Goal: Find contact information: Find contact information

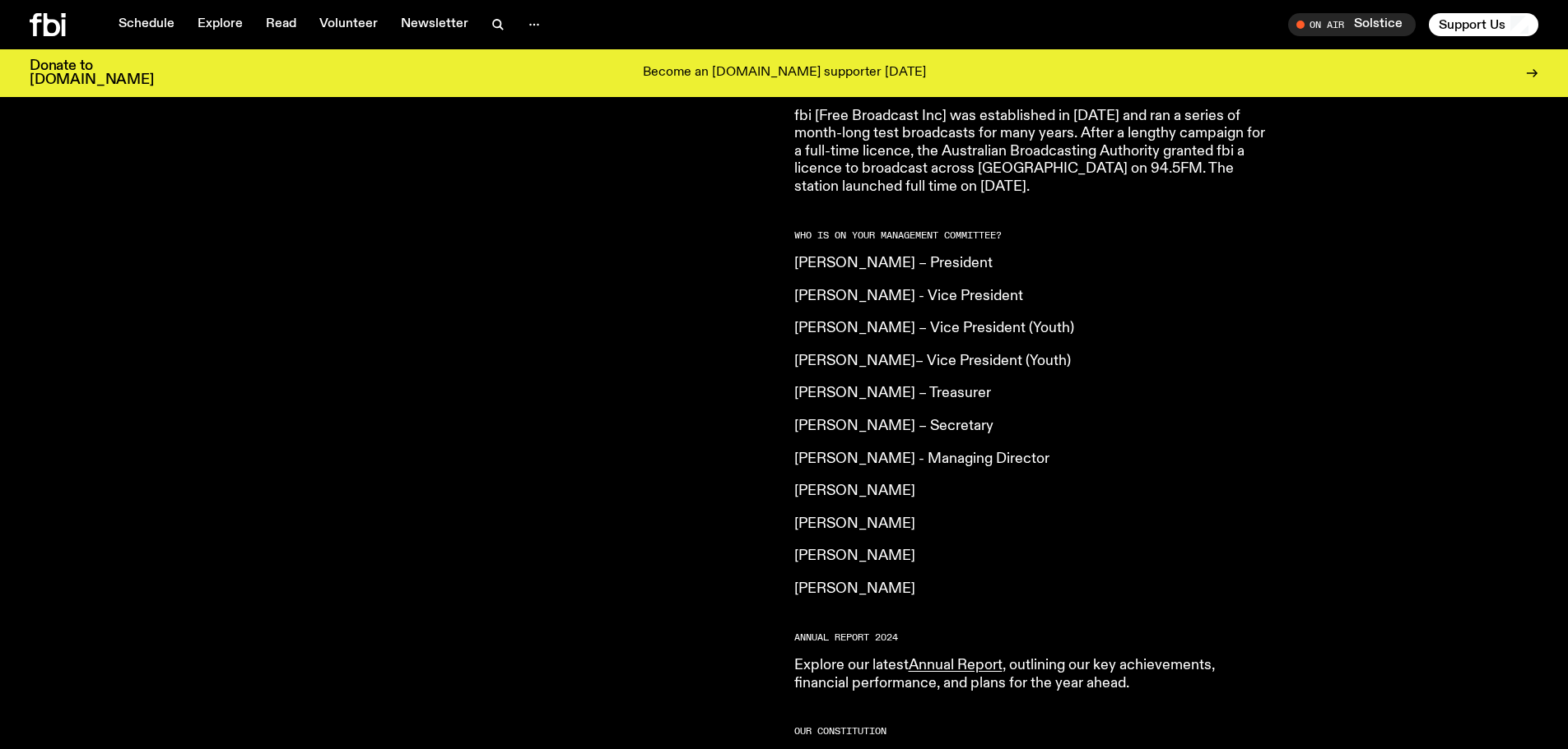
scroll to position [1060, 0]
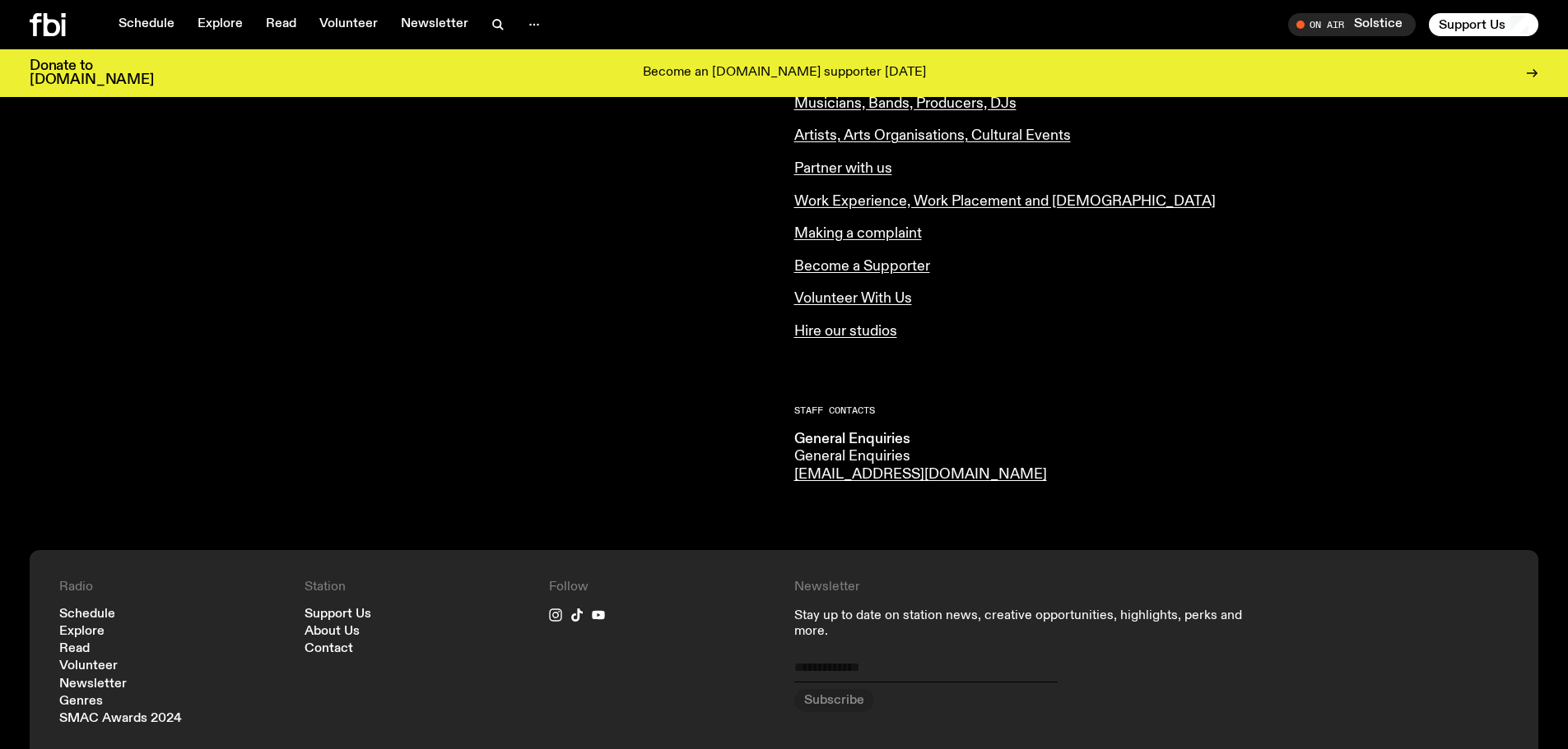
scroll to position [741, 0]
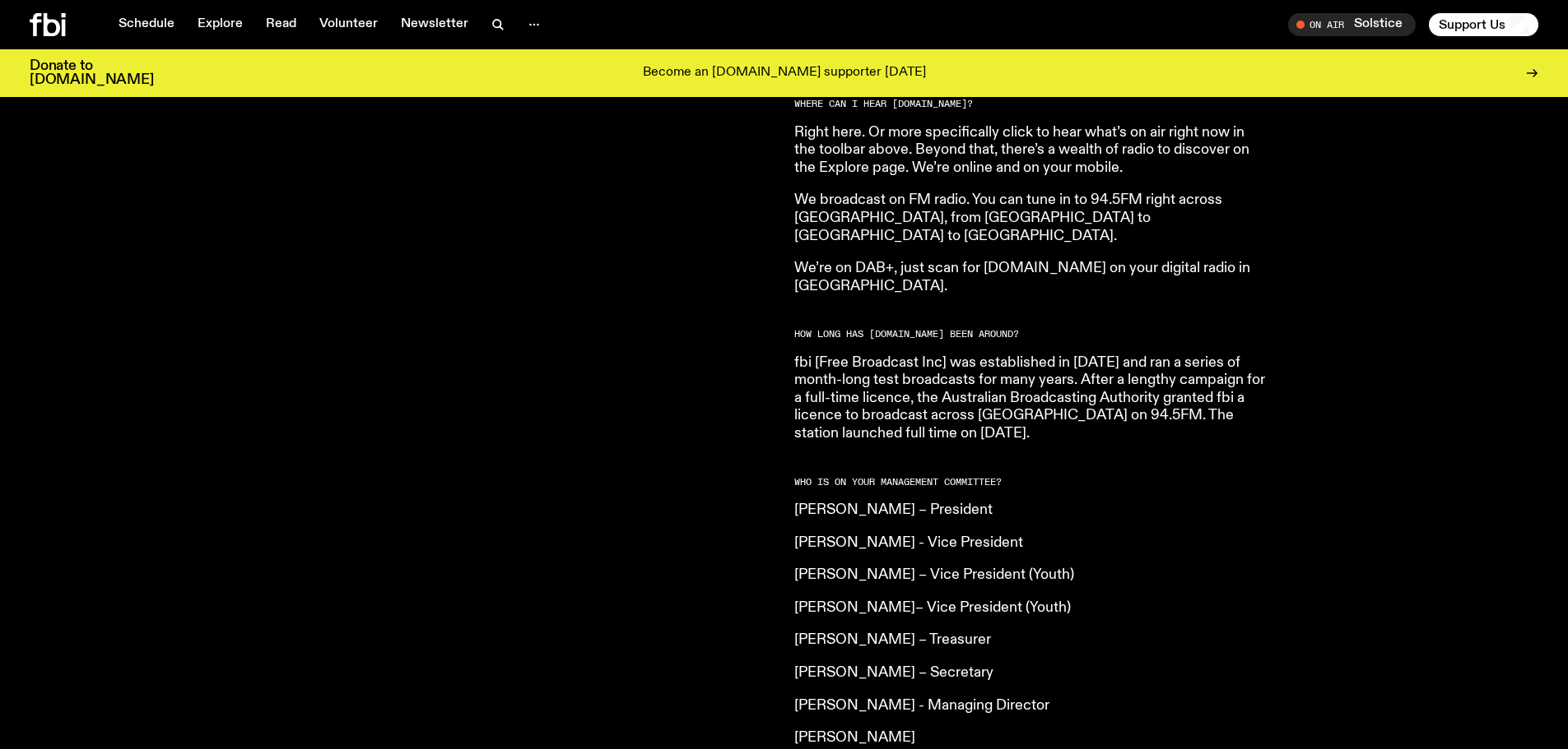
scroll to position [981, 0]
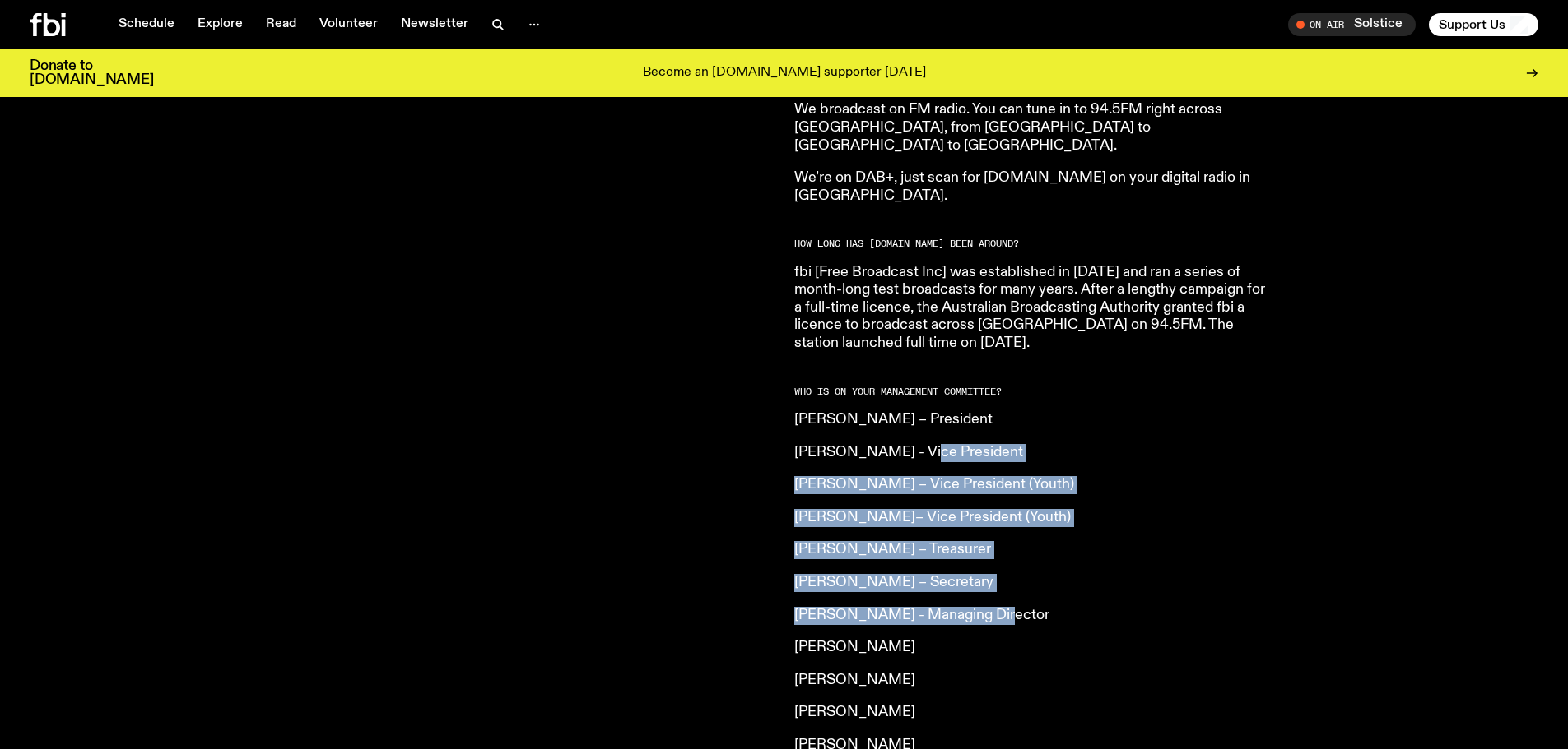
drag, startPoint x: 912, startPoint y: 401, endPoint x: 993, endPoint y: 579, distance: 195.6
click at [993, 579] on article "What is fbi.radio? Our vision is to champion Sydney’s emerging and independent …" at bounding box center [1031, 328] width 474 height 1265
click at [993, 607] on p "Tyson Koh - Managing Director" at bounding box center [1031, 616] width 474 height 18
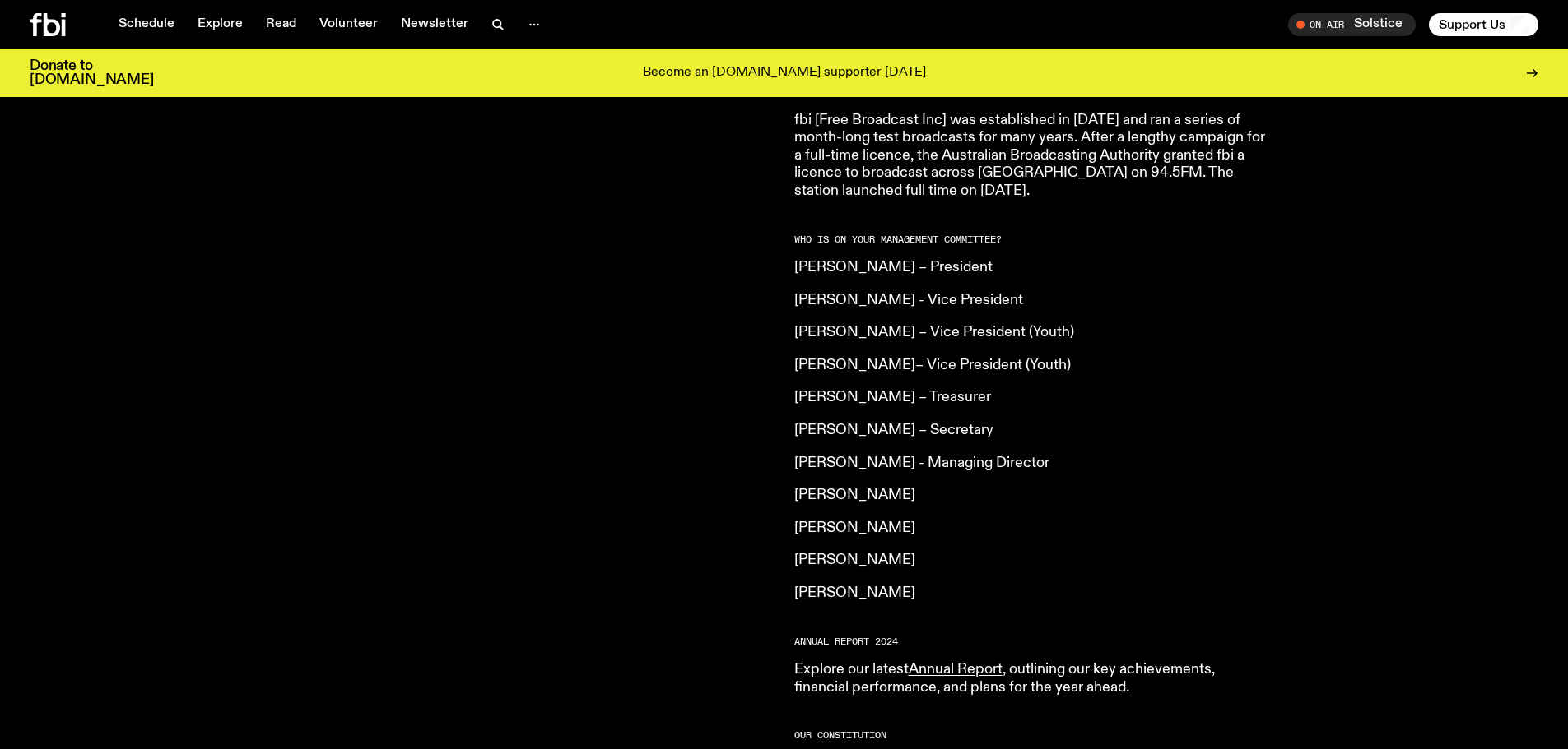
scroll to position [1146, 0]
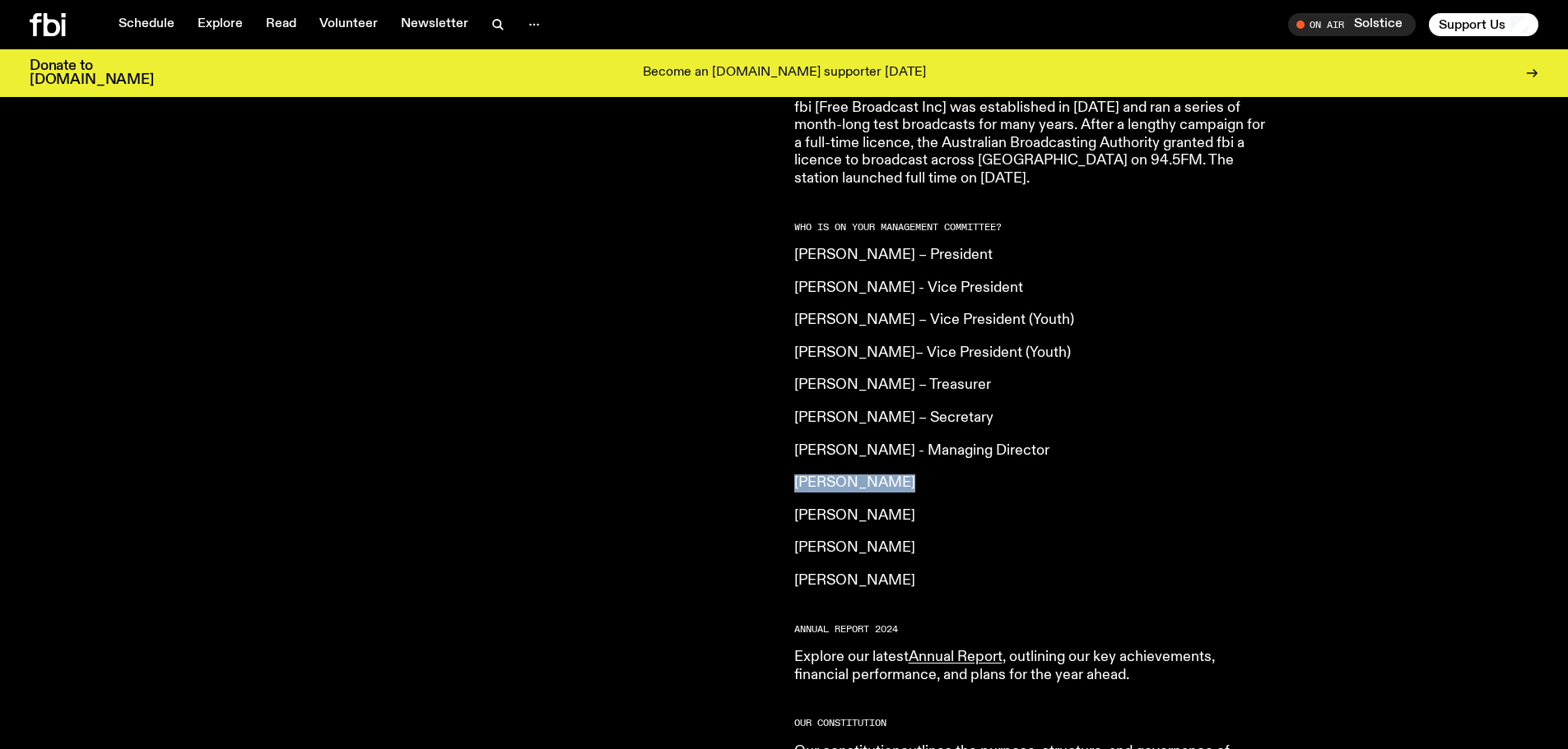
drag, startPoint x: 790, startPoint y: 453, endPoint x: 898, endPoint y: 451, distance: 108.0
click at [898, 451] on div "fbi.radio is an independent, not for profit community radio station. We are an …" at bounding box center [784, 186] width 1568 height 1351
copy p "Jackie Leewai"
drag, startPoint x: 795, startPoint y: 481, endPoint x: 986, endPoint y: 480, distance: 191.0
click at [986, 508] on p "Holly Friedlander-Liddicoat" at bounding box center [1031, 517] width 474 height 18
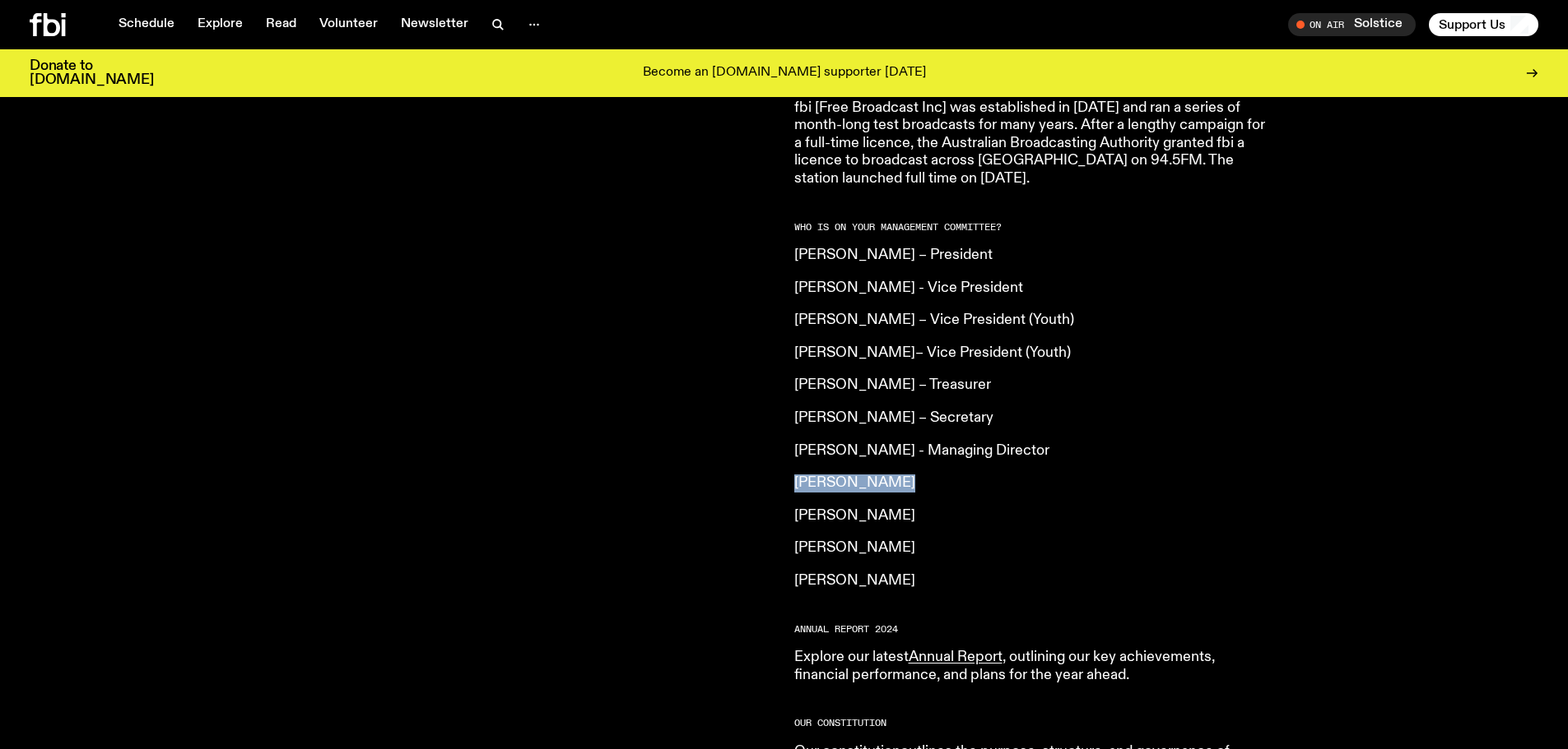
copy p "Holly Friedlander-Liddicoat"
drag, startPoint x: 793, startPoint y: 510, endPoint x: 864, endPoint y: 520, distance: 71.7
click at [864, 520] on div "fbi.radio is an independent, not for profit community radio station. We are an …" at bounding box center [784, 186] width 1568 height 1351
copy p "Prithi Dey"
drag, startPoint x: 789, startPoint y: 549, endPoint x: 879, endPoint y: 542, distance: 90.3
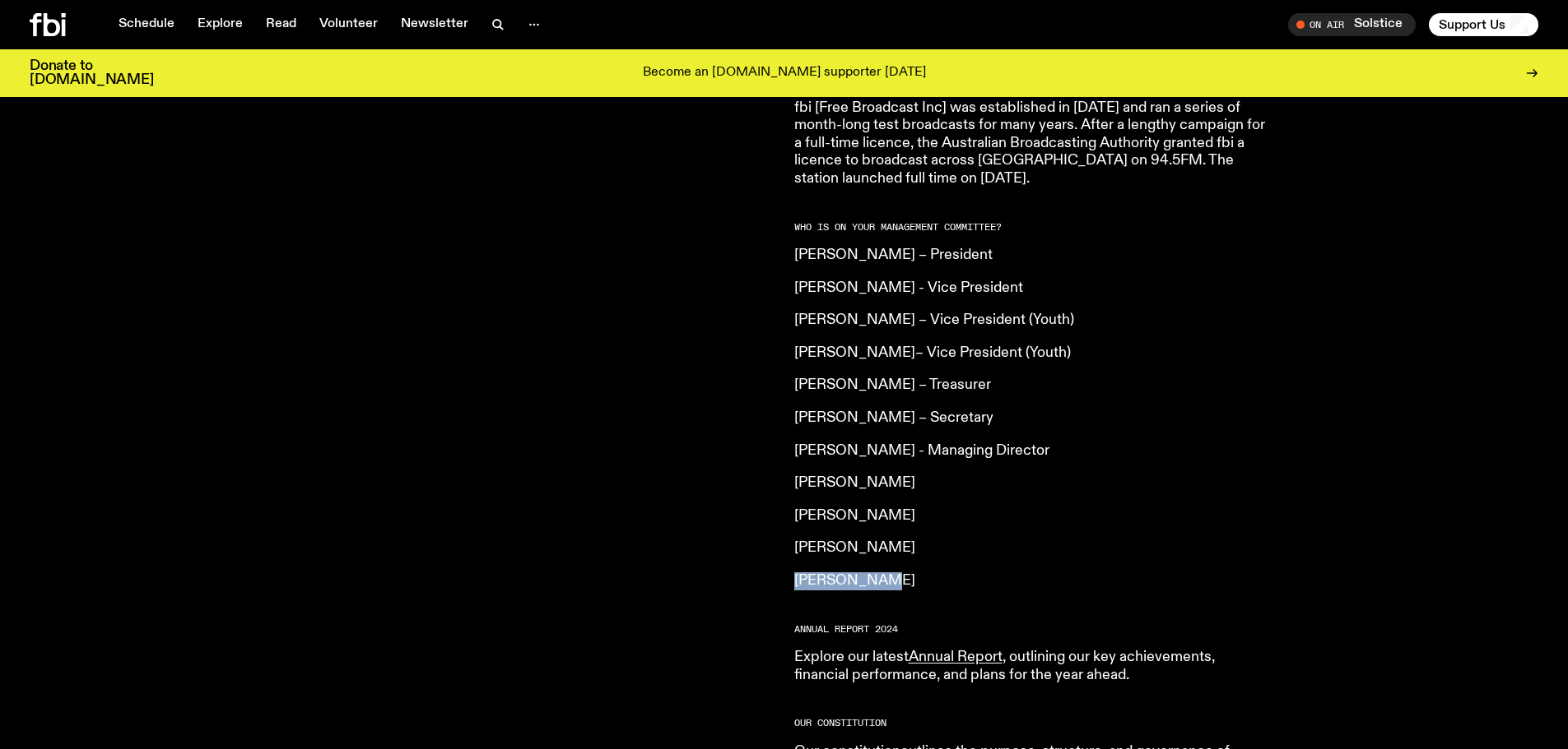
click at [879, 542] on div "fbi.radio is an independent, not for profit community radio station. We are an …" at bounding box center [784, 186] width 1568 height 1351
copy p "Karla Ranby"
click at [1016, 528] on article "What is fbi.radio? Our vision is to champion Sydney’s emerging and independent …" at bounding box center [1031, 164] width 474 height 1265
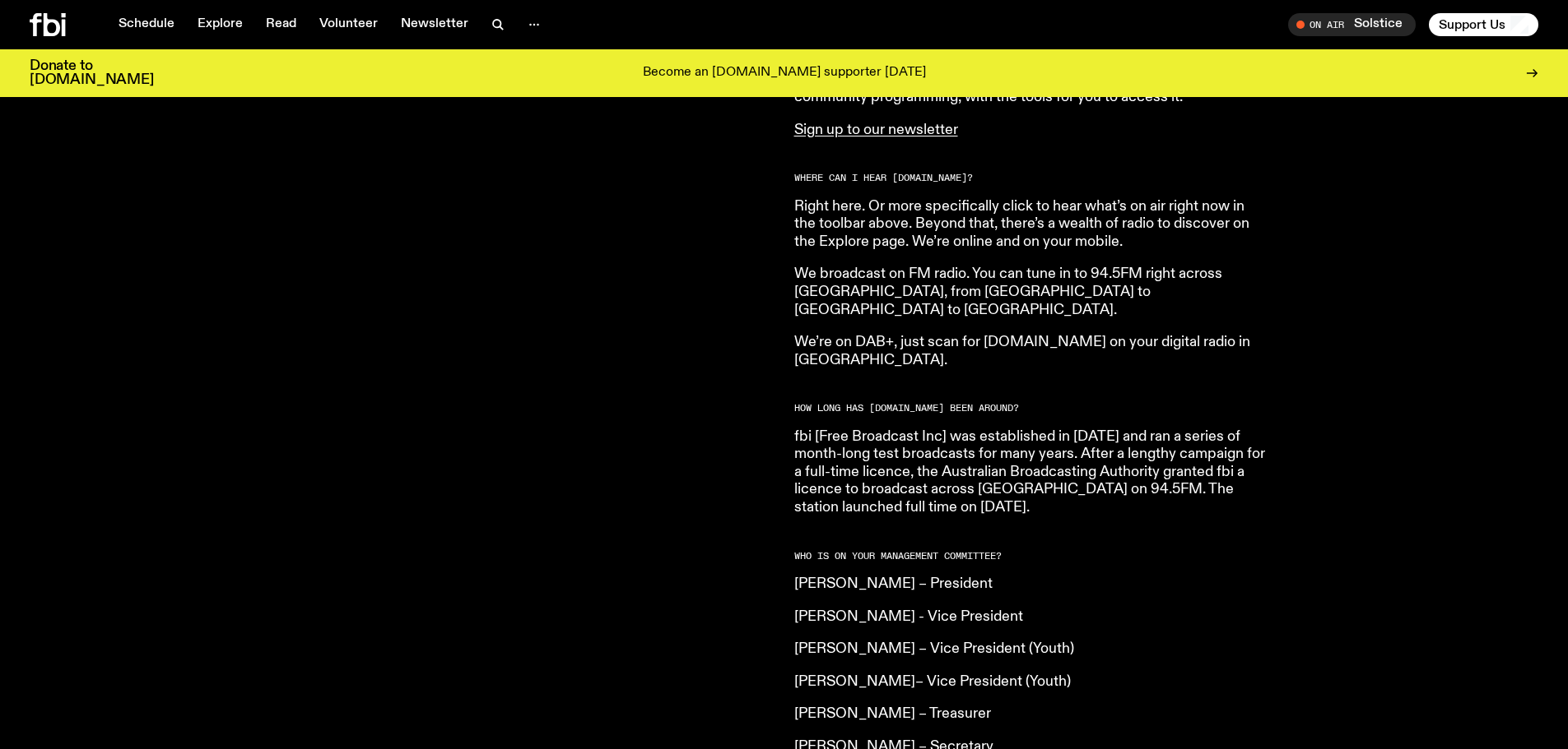
scroll to position [406, 0]
